Goal: Transaction & Acquisition: Purchase product/service

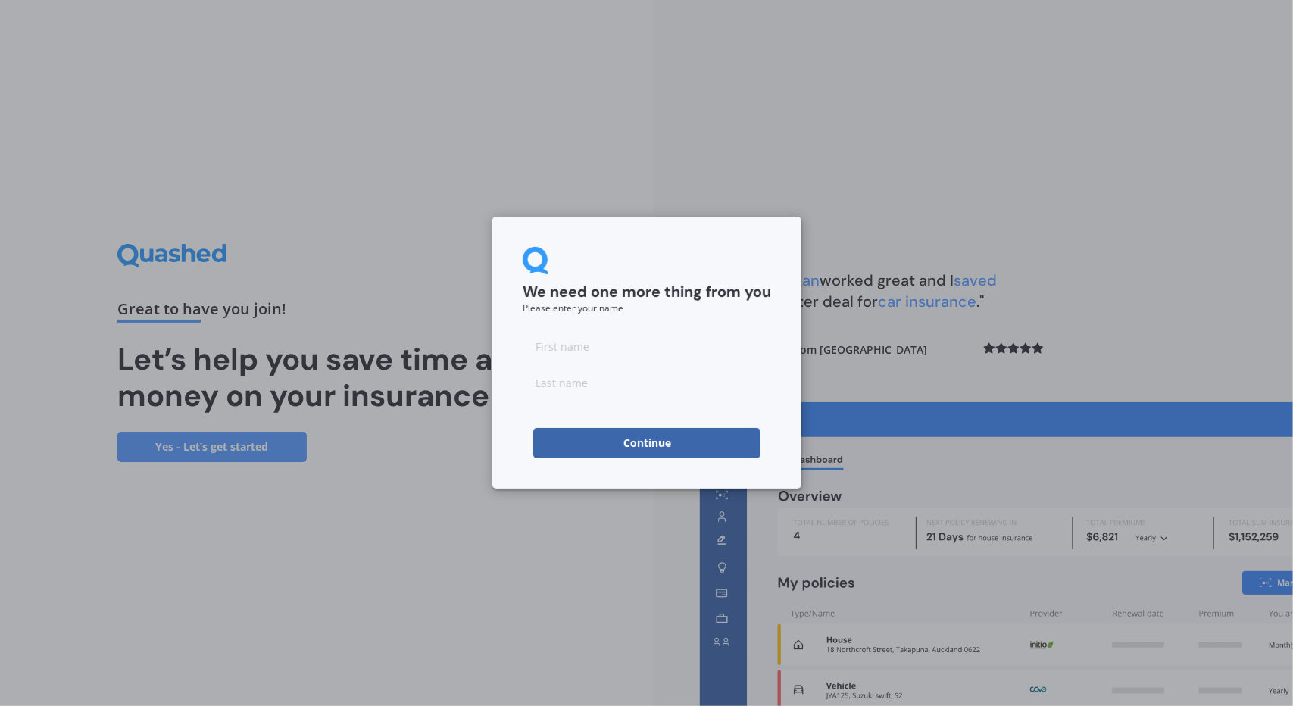
click at [629, 348] on input at bounding box center [647, 346] width 248 height 30
type input "[PERSON_NAME]"
type input "Tairi"
click button "Continue" at bounding box center [646, 443] width 227 height 30
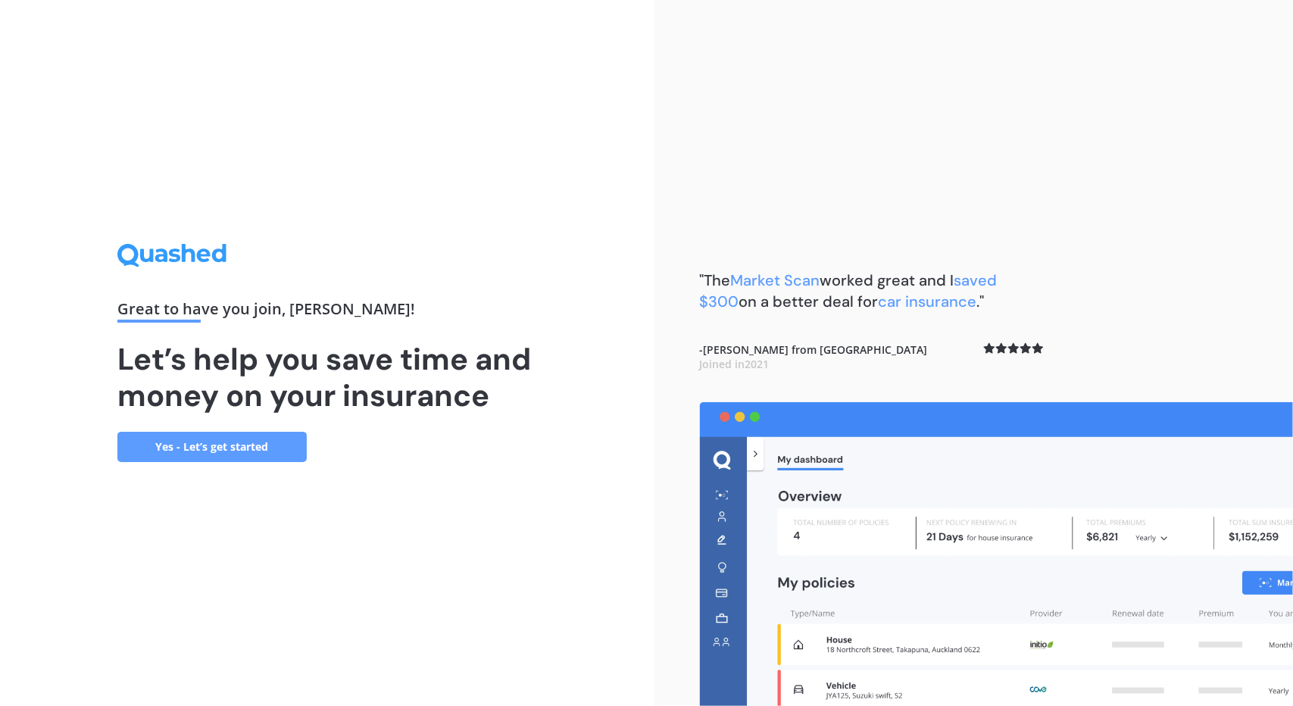
click at [204, 448] on link "Yes - Let’s get started" at bounding box center [211, 447] width 189 height 30
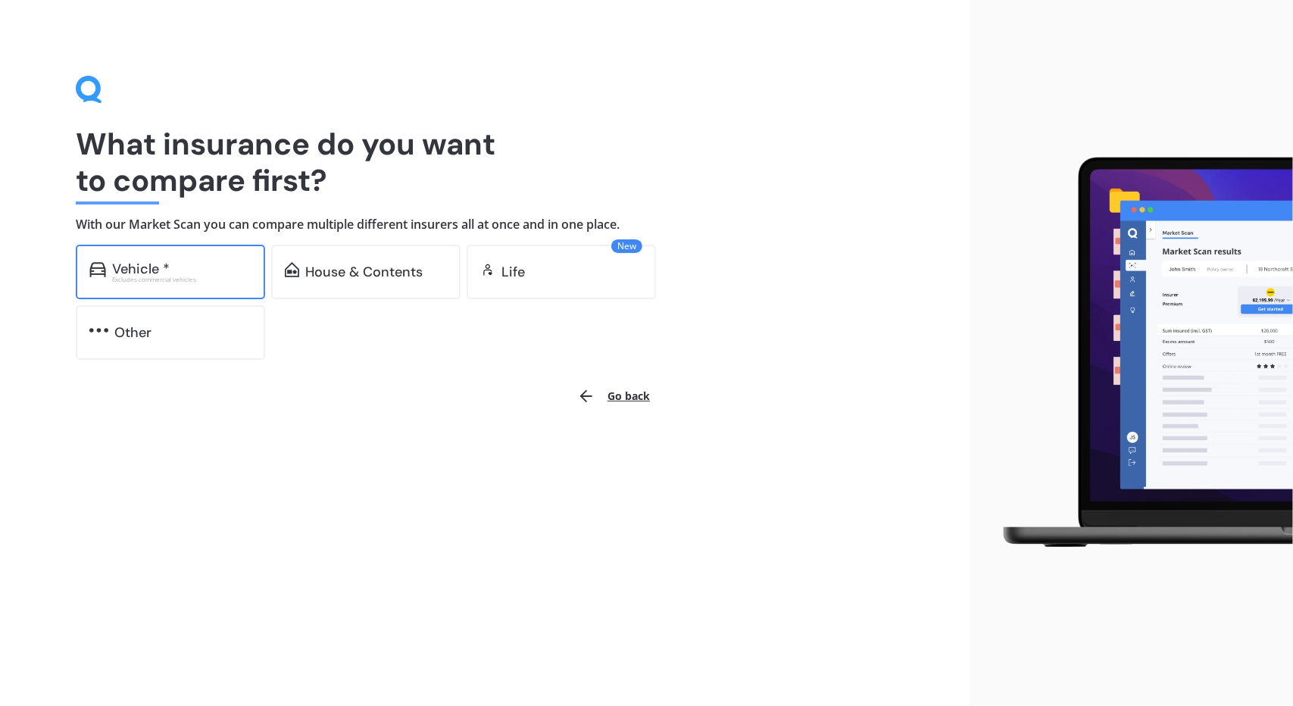
click at [153, 273] on div "Vehicle *" at bounding box center [141, 268] width 58 height 15
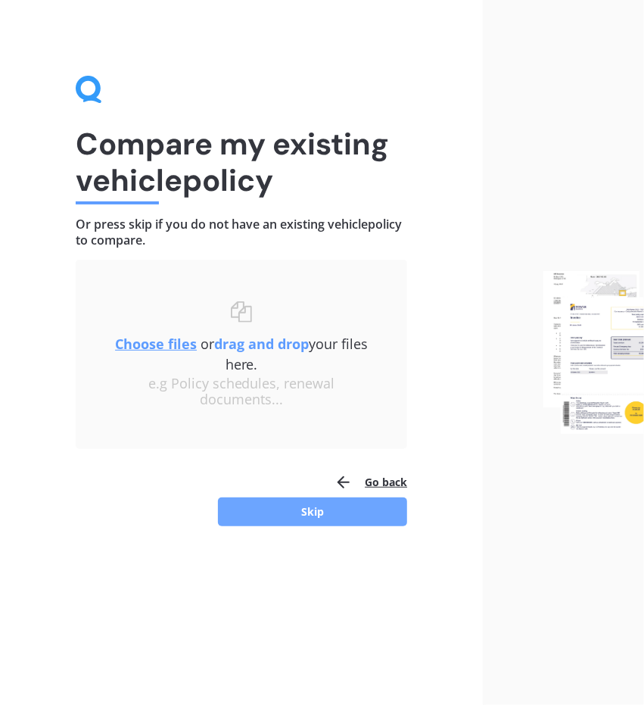
click at [348, 511] on button "Skip" at bounding box center [312, 512] width 189 height 29
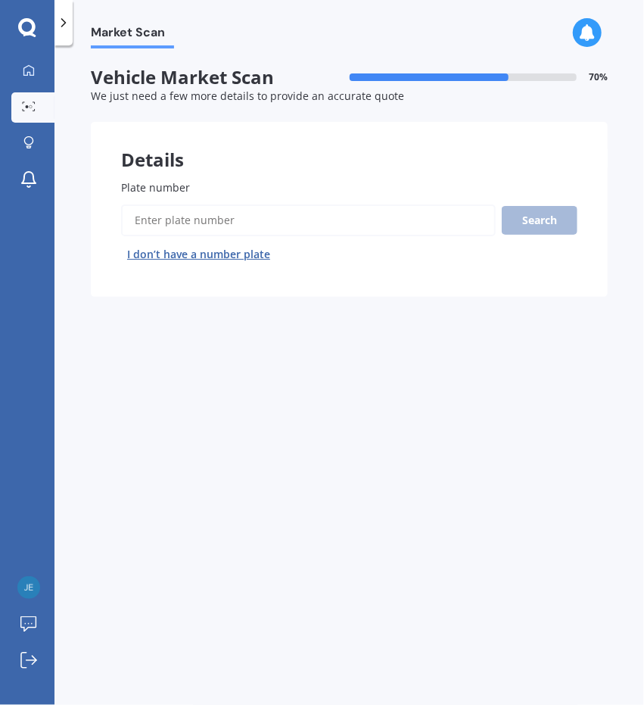
click at [236, 231] on input "Plate number" at bounding box center [308, 220] width 375 height 32
type input "RJC931"
click at [0, 0] on button "Next" at bounding box center [0, 0] width 0 height 0
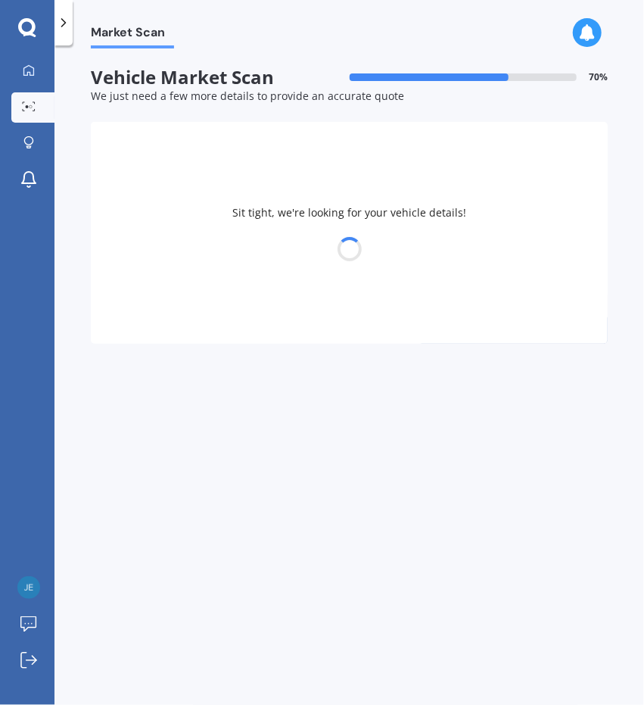
select select "LEAPMOTOR"
select select "C10"
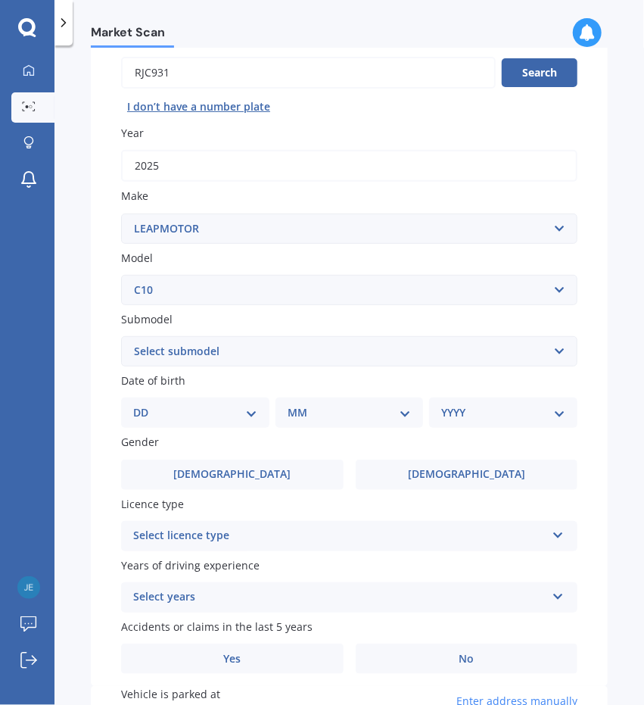
scroll to position [186, 0]
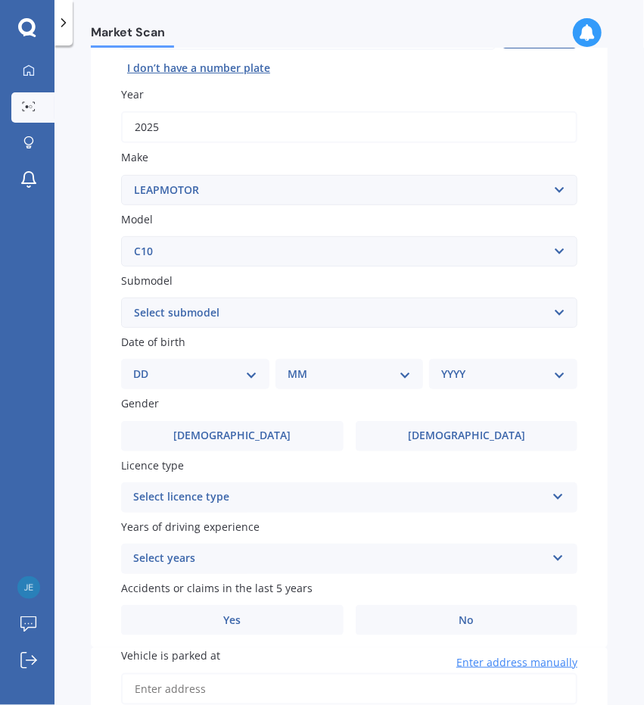
click at [239, 310] on select "Select submodel EV" at bounding box center [349, 313] width 457 height 30
click at [88, 292] on div "Market Scan Vehicle Market Scan 70 % We just need a few more details to provide…" at bounding box center [350, 378] width 590 height 660
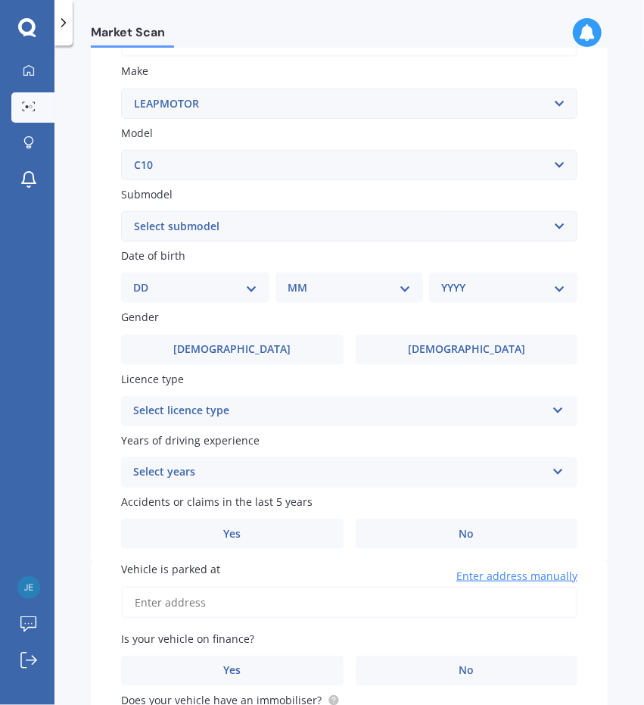
scroll to position [275, 0]
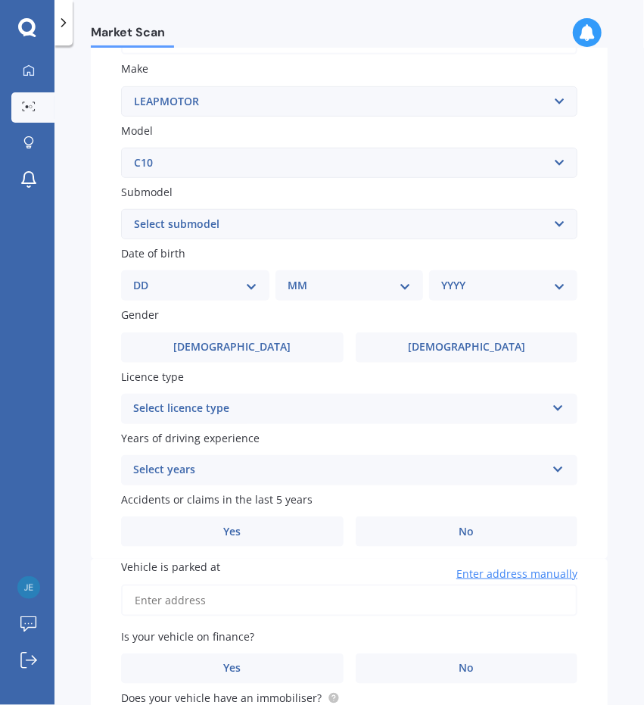
click at [220, 294] on select "DD 01 02 03 04 05 06 07 08 09 10 11 12 13 14 15 16 17 18 19 20 21 22 23 24 25 2…" at bounding box center [195, 285] width 124 height 17
select select "15"
click at [145, 279] on select "DD 01 02 03 04 05 06 07 08 09 10 11 12 13 14 15 16 17 18 19 20 21 22 23 24 25 2…" at bounding box center [195, 285] width 124 height 17
click at [348, 298] on div "MM 01 02 03 04 05 06 07 08 09 10 11 12" at bounding box center [353, 285] width 142 height 30
click at [348, 285] on select "MM 01 02 03 04 05 06 07 08 09 10 11 12" at bounding box center [353, 285] width 118 height 17
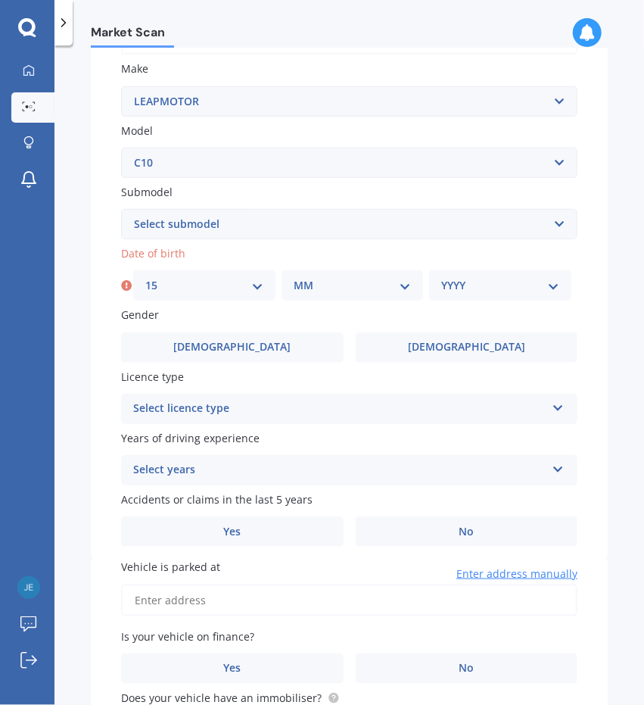
select select "06"
click at [294, 279] on select "MM 01 02 03 04 05 06 07 08 09 10 11 12" at bounding box center [353, 285] width 118 height 17
click at [460, 281] on select "YYYY 2025 2024 2023 2022 2021 2020 2019 2018 2017 2016 2015 2014 2013 2012 2011…" at bounding box center [500, 285] width 118 height 17
select select "1984"
click at [441, 279] on select "YYYY 2025 2024 2023 2022 2021 2020 2019 2018 2017 2016 2015 2014 2013 2012 2011…" at bounding box center [500, 285] width 118 height 17
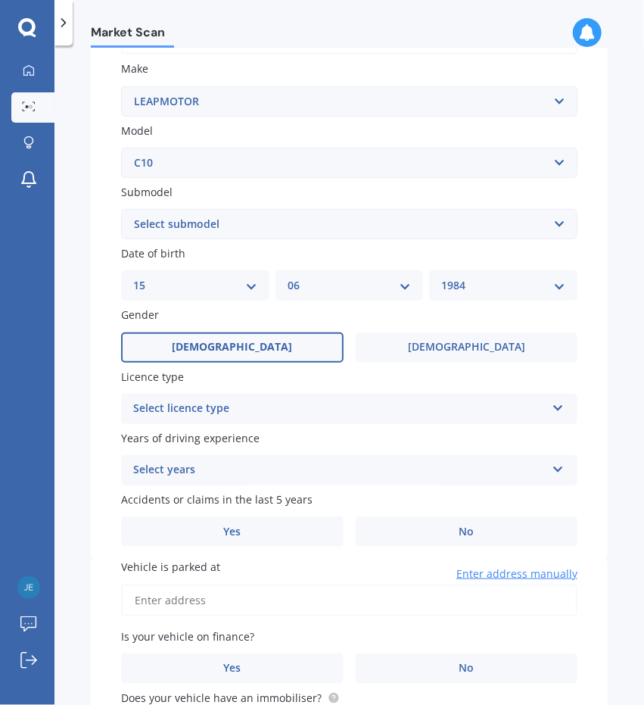
click at [217, 358] on label "[DEMOGRAPHIC_DATA]" at bounding box center [232, 347] width 223 height 30
click at [0, 0] on input "[DEMOGRAPHIC_DATA]" at bounding box center [0, 0] width 0 height 0
click at [264, 410] on div "Select licence type" at bounding box center [339, 409] width 413 height 18
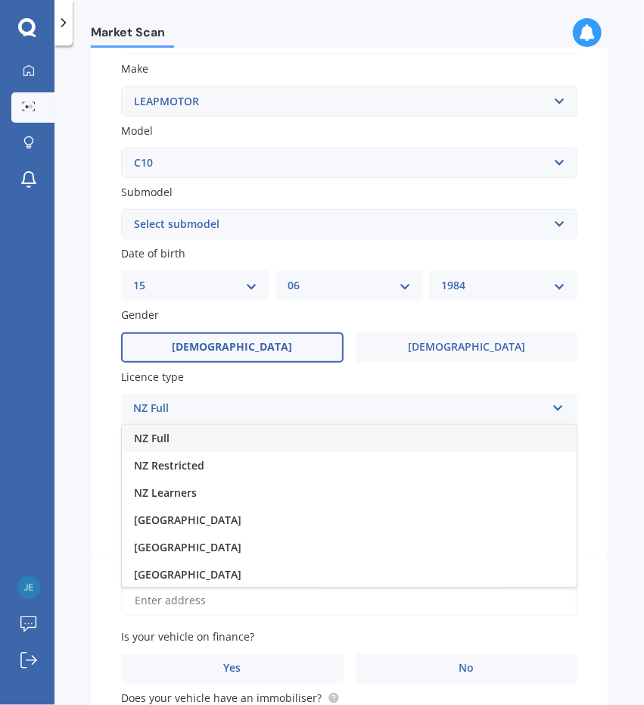
click at [174, 438] on div "NZ Full" at bounding box center [349, 438] width 455 height 27
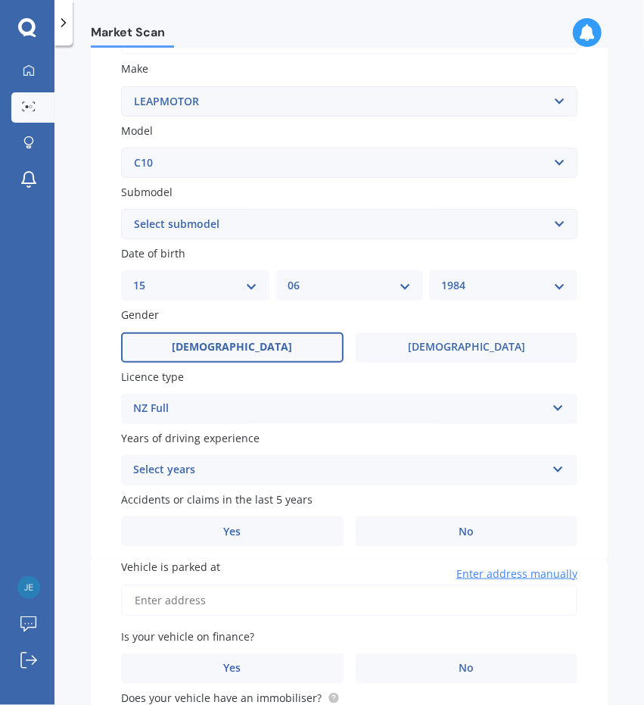
click at [214, 464] on div "Select years" at bounding box center [339, 470] width 413 height 18
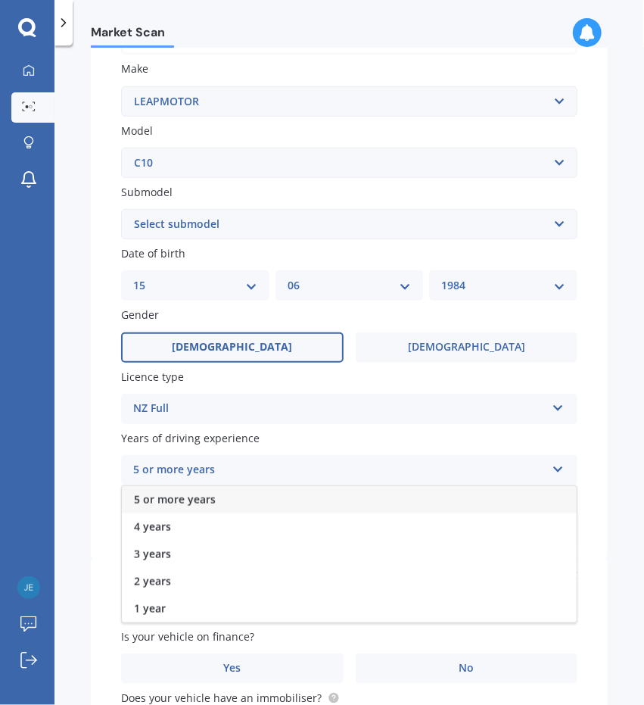
click at [200, 501] on span "5 or more years" at bounding box center [175, 499] width 82 height 14
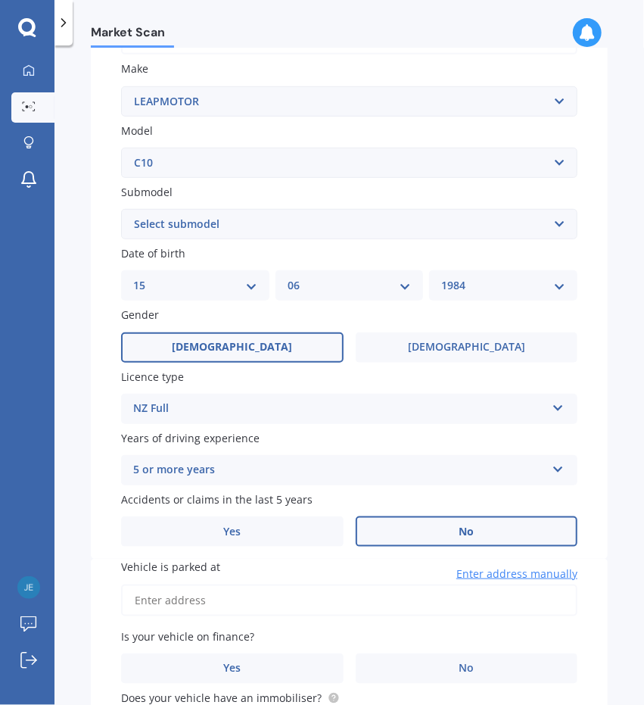
click at [432, 536] on label "No" at bounding box center [467, 531] width 223 height 30
click at [0, 0] on input "No" at bounding box center [0, 0] width 0 height 0
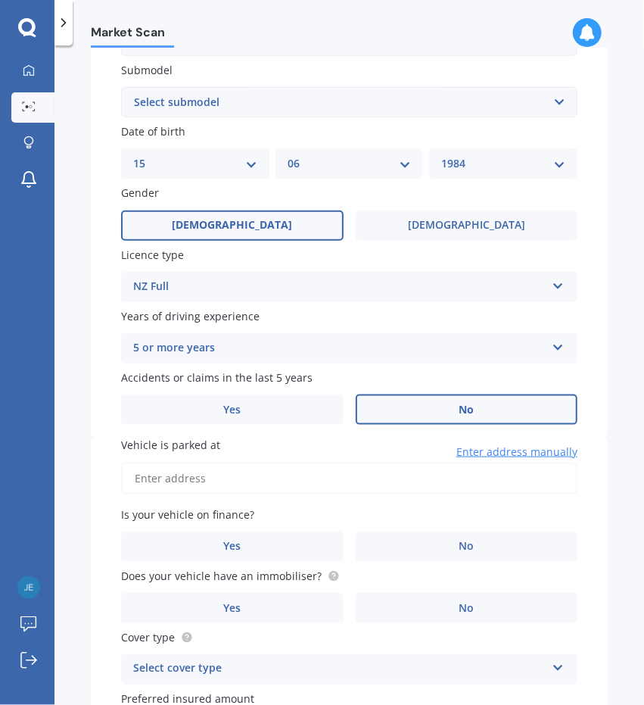
scroll to position [439, 0]
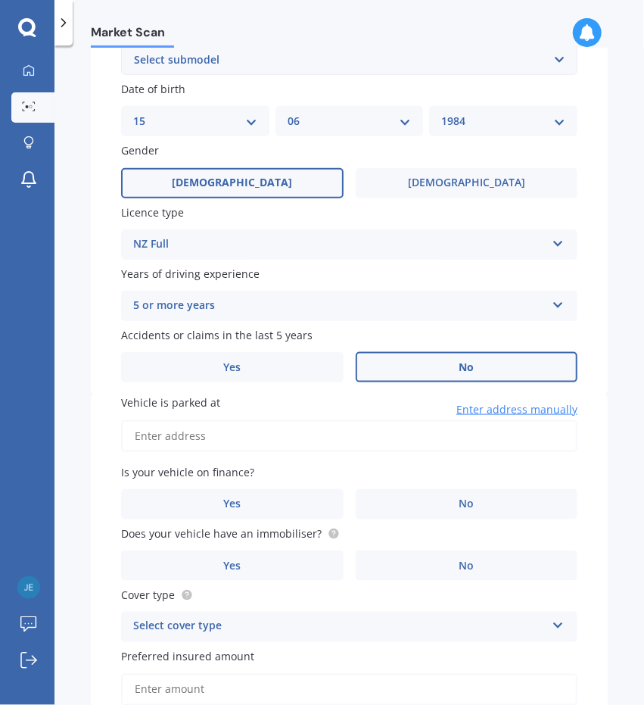
click at [232, 438] on input "Vehicle is parked at" at bounding box center [349, 436] width 457 height 32
type input "[STREET_ADDRESS][PERSON_NAME]"
click at [420, 504] on label "No" at bounding box center [467, 504] width 223 height 30
click at [0, 0] on input "No" at bounding box center [0, 0] width 0 height 0
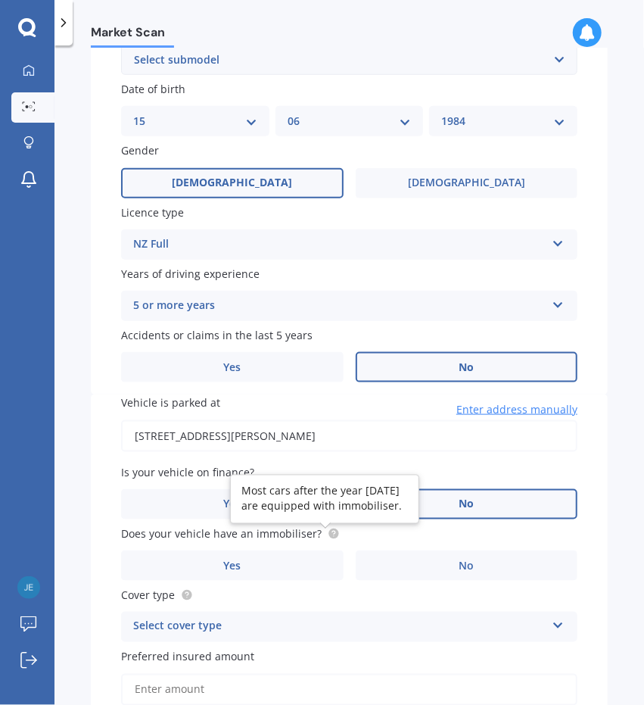
click at [330, 538] on circle at bounding box center [334, 534] width 10 height 10
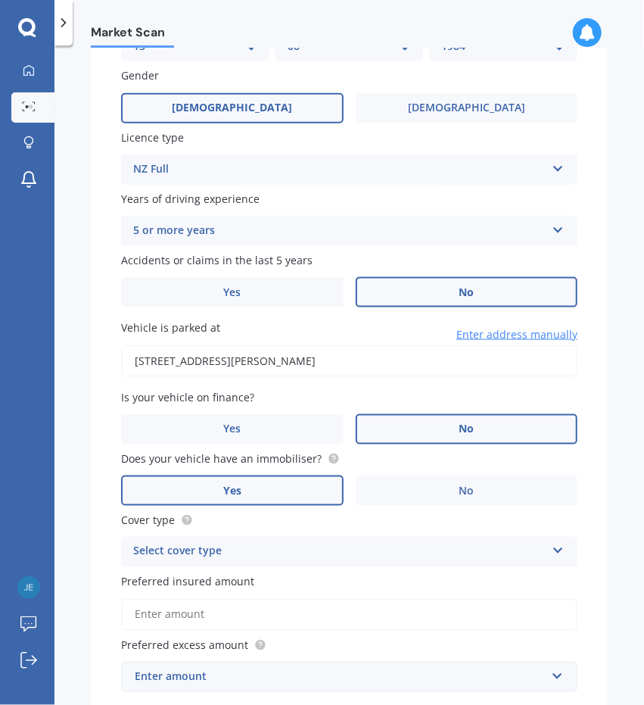
click at [275, 487] on label "Yes" at bounding box center [232, 491] width 223 height 30
click at [0, 0] on input "Yes" at bounding box center [0, 0] width 0 height 0
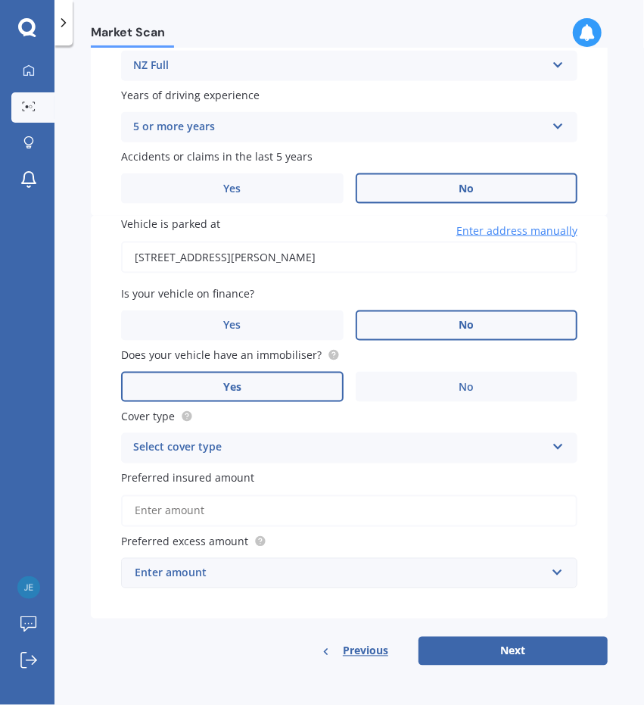
click at [240, 449] on div "Select cover type" at bounding box center [339, 448] width 413 height 18
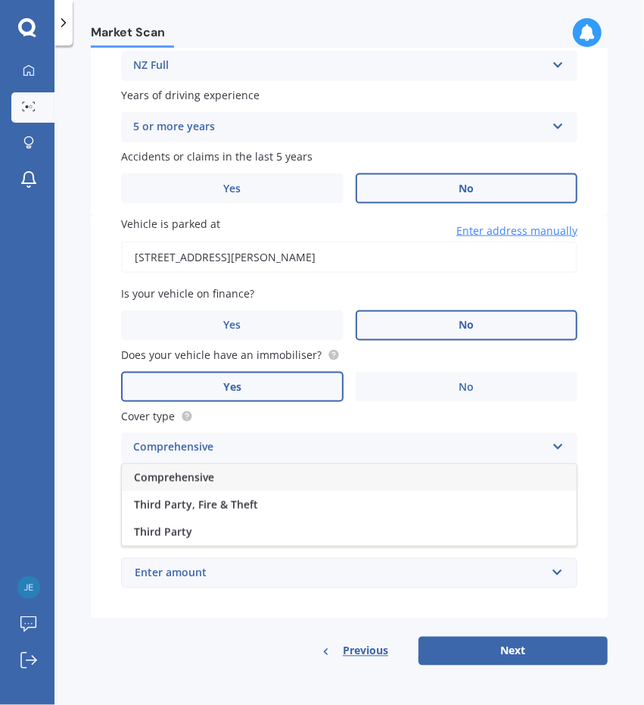
click at [211, 481] on span "Comprehensive" at bounding box center [174, 477] width 80 height 14
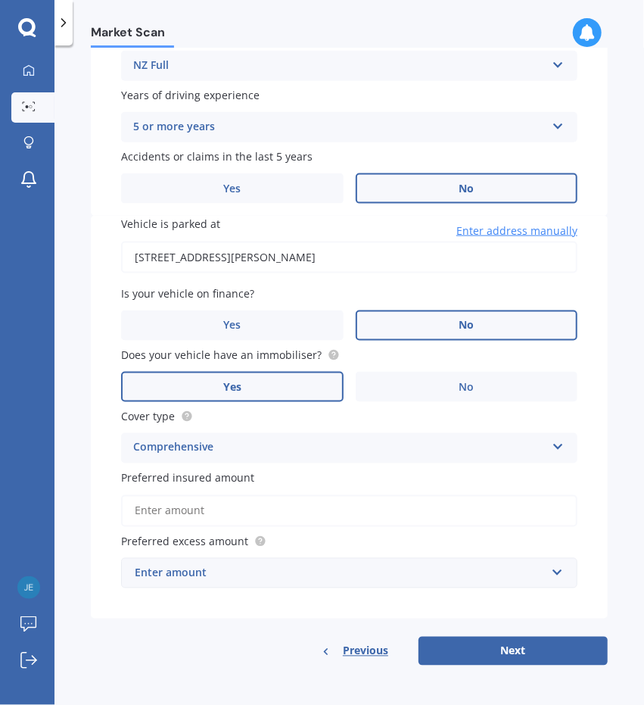
click at [194, 516] on input "Preferred insured amount" at bounding box center [349, 511] width 457 height 32
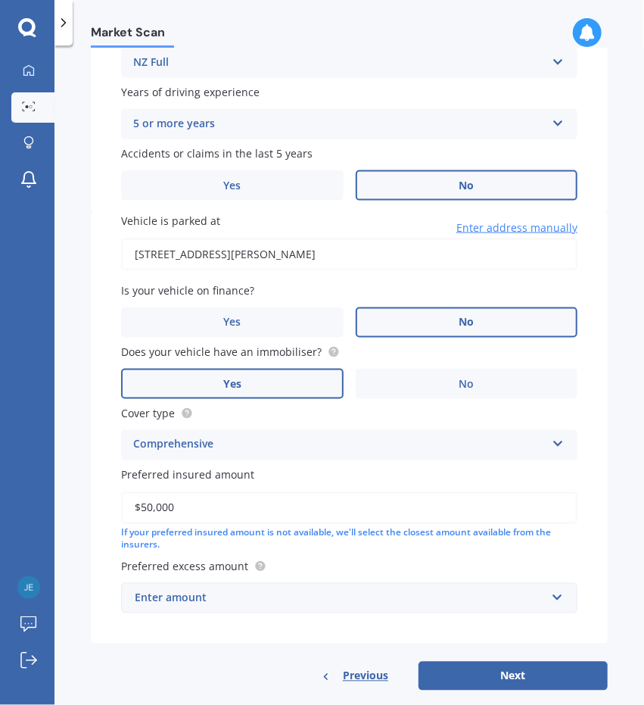
type input "$50,000"
click at [243, 612] on input "text" at bounding box center [344, 598] width 443 height 29
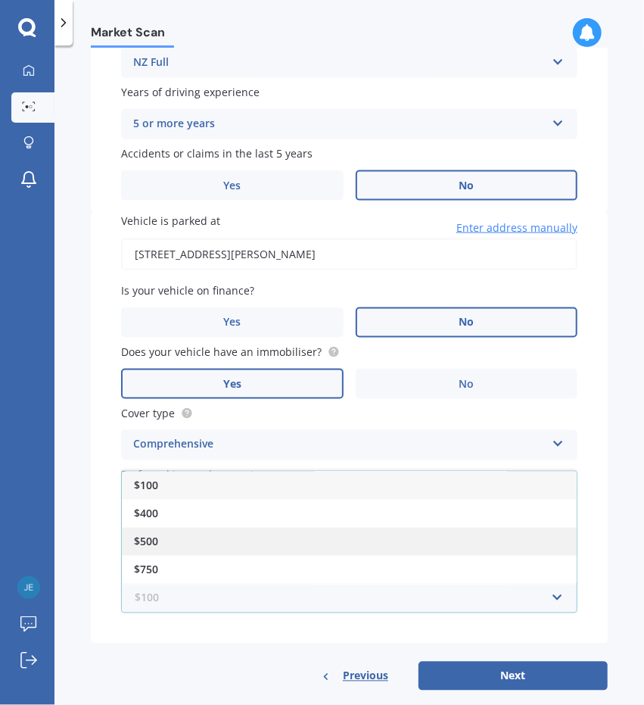
drag, startPoint x: 243, startPoint y: 612, endPoint x: 186, endPoint y: 540, distance: 91.7
click at [186, 583] on div "$100 $100 $400 $500 $750 $1,000 $1,500 $2,000" at bounding box center [349, 598] width 457 height 30
click at [158, 545] on span "$500" at bounding box center [146, 542] width 24 height 14
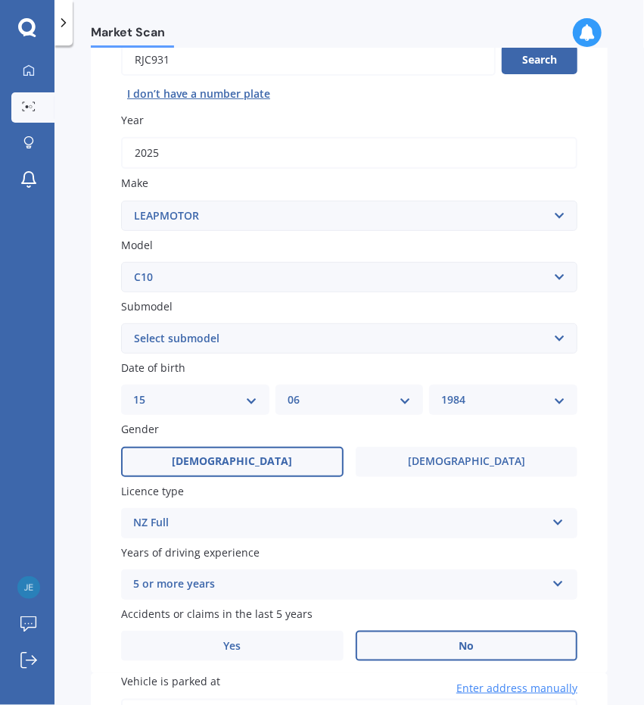
scroll to position [159, 0]
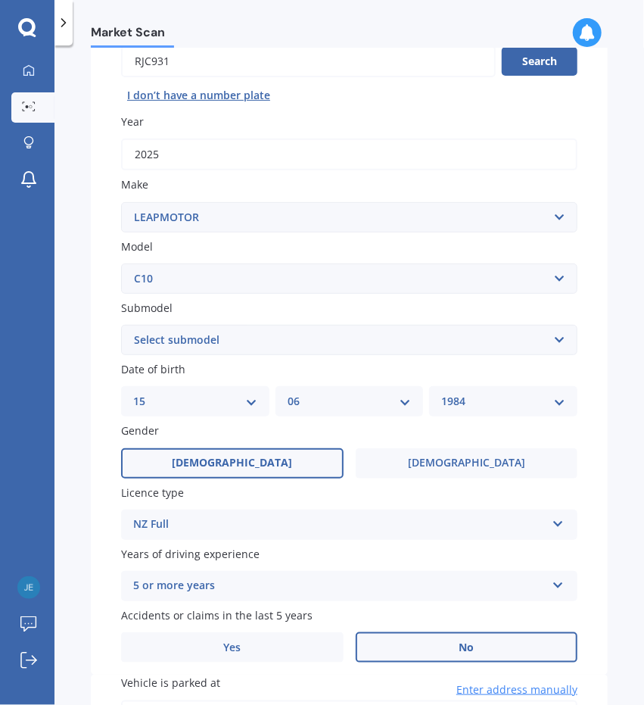
click at [291, 340] on select "Select submodel EV" at bounding box center [349, 340] width 457 height 30
click at [617, 360] on div "Market Scan Vehicle Market Scan 70 % We just need a few more details to provide…" at bounding box center [350, 378] width 590 height 660
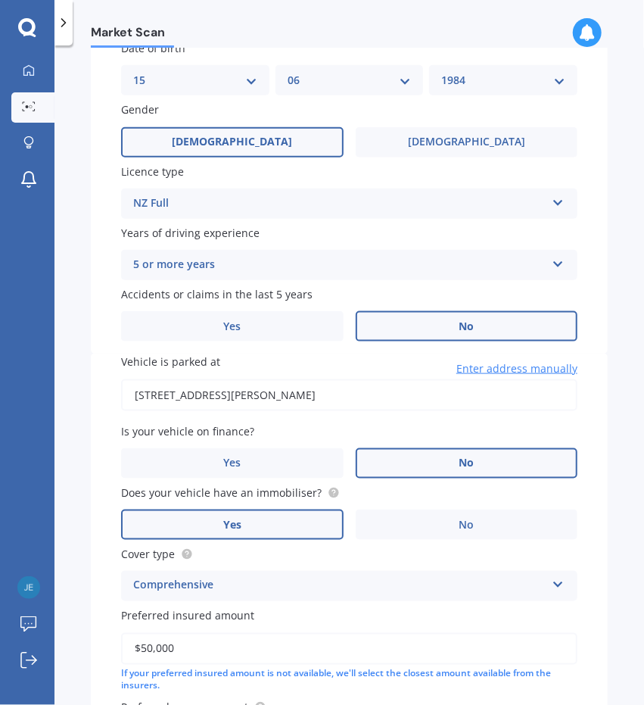
scroll to position [666, 0]
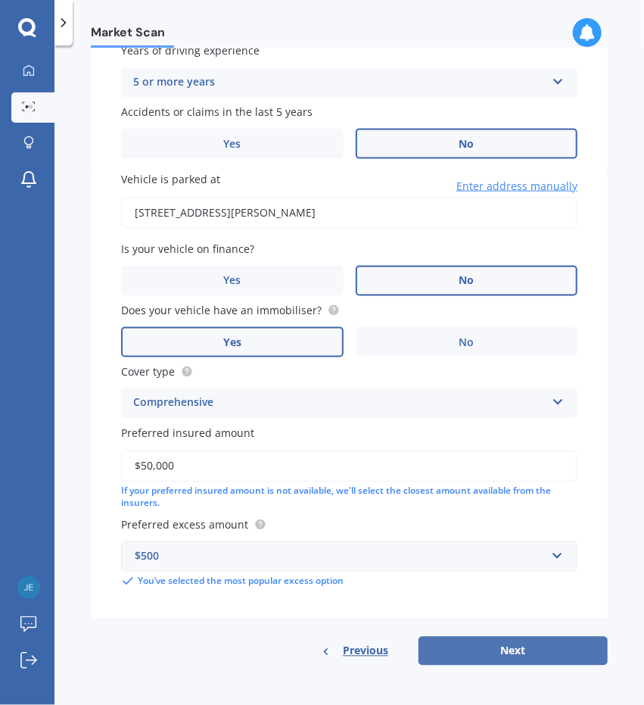
click at [492, 651] on button "Next" at bounding box center [513, 651] width 189 height 29
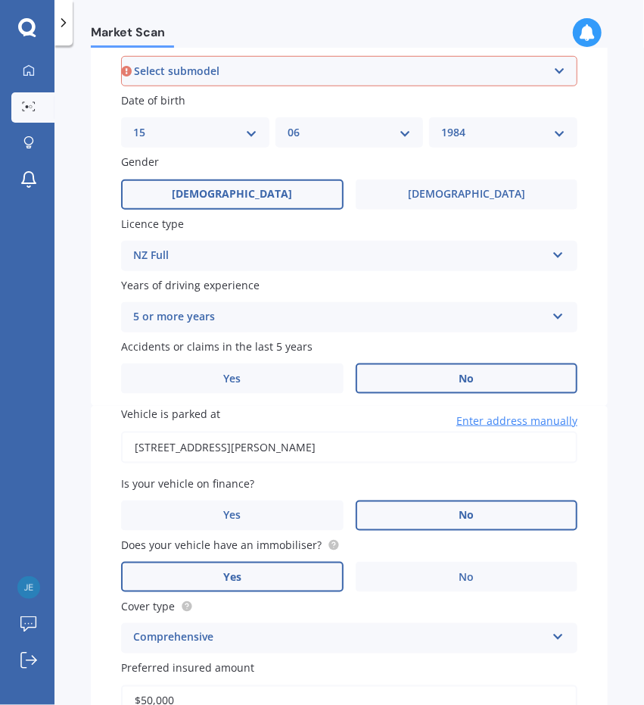
scroll to position [411, 0]
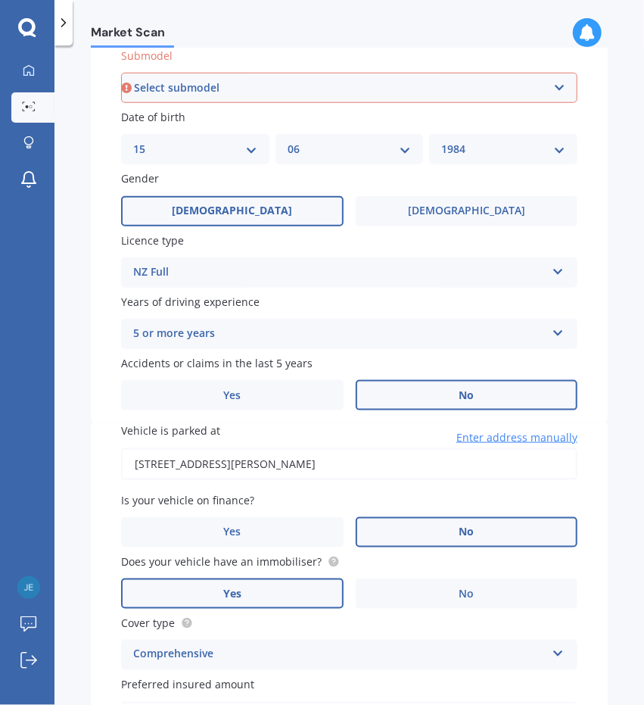
click at [276, 93] on select "Select submodel EV" at bounding box center [349, 88] width 457 height 30
select select "EV"
click at [121, 73] on select "Select submodel EV" at bounding box center [349, 88] width 457 height 30
click at [231, 118] on label "Date of birth" at bounding box center [346, 117] width 451 height 16
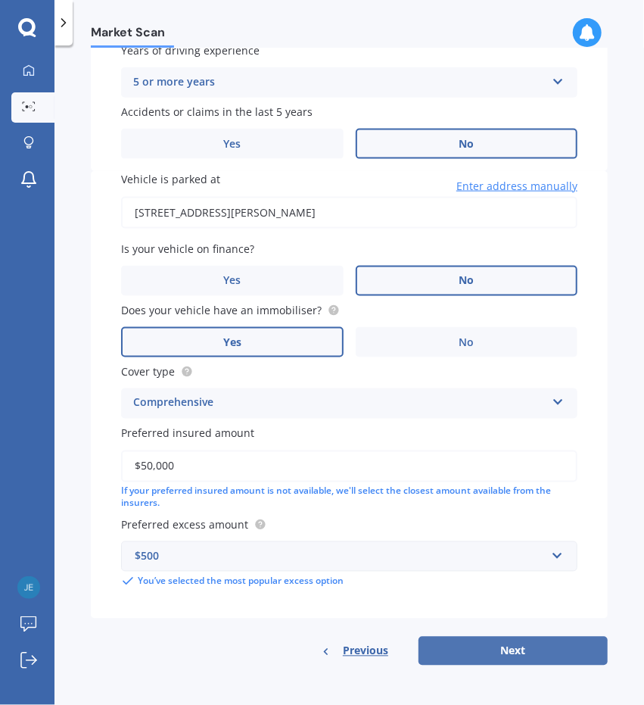
click at [501, 655] on button "Next" at bounding box center [513, 651] width 189 height 29
select select "15"
select select "06"
select select "1984"
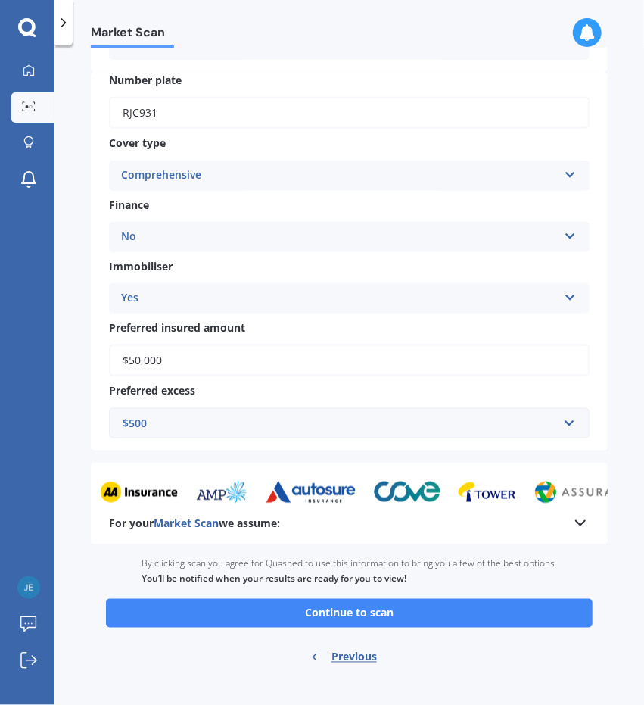
scroll to position [478, 0]
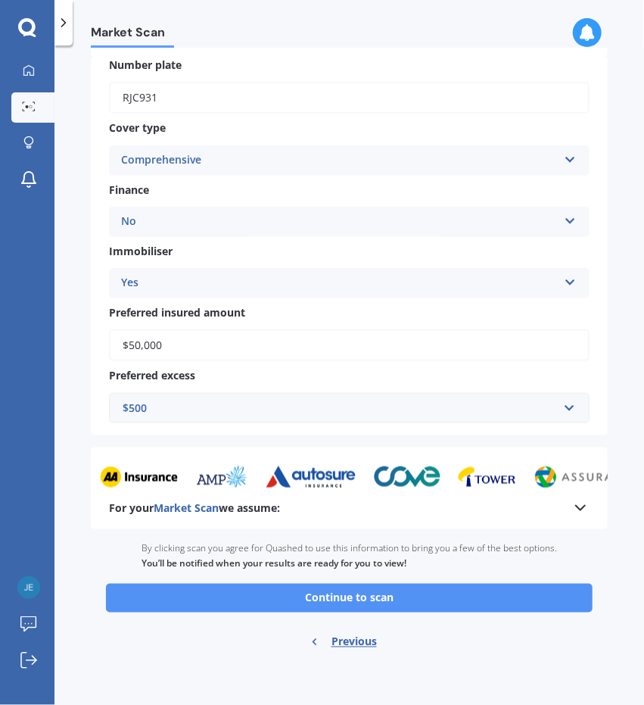
click at [324, 603] on button "Continue to scan" at bounding box center [349, 598] width 487 height 29
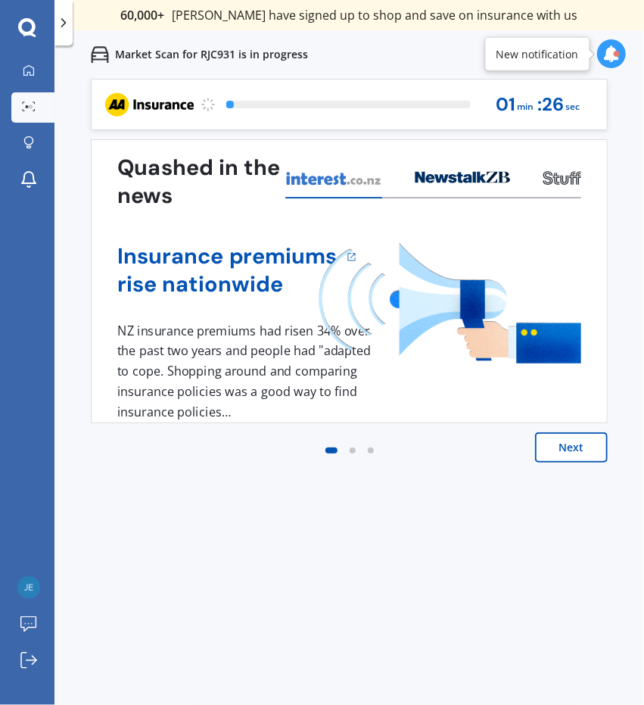
click at [568, 449] on button "Next" at bounding box center [571, 447] width 73 height 30
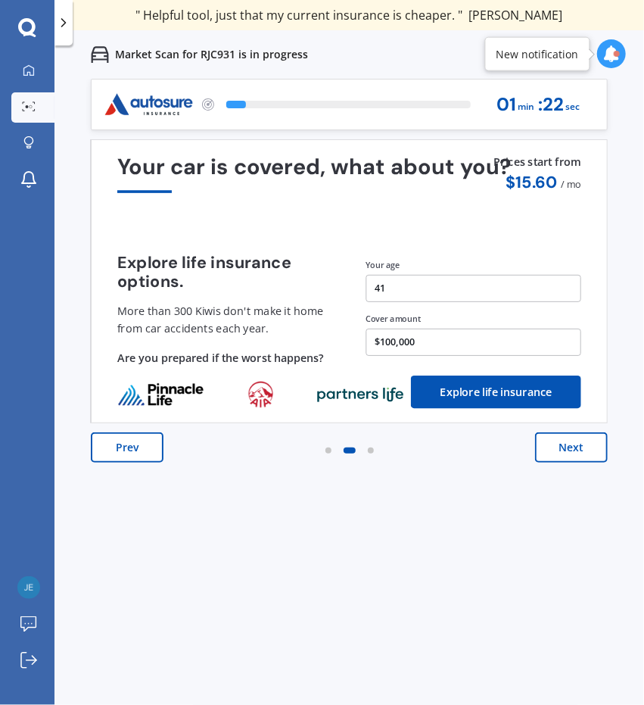
click at [566, 454] on button "Next" at bounding box center [571, 447] width 73 height 30
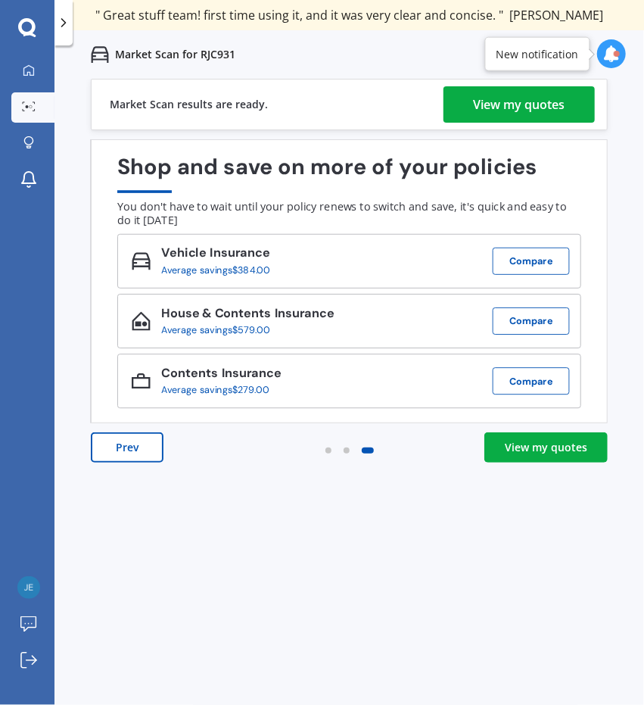
click at [547, 80] on div "Market Scan results are ready. View my quotes" at bounding box center [349, 104] width 517 height 51
click at [532, 105] on div "View my quotes" at bounding box center [520, 104] width 92 height 36
